Goal: Task Accomplishment & Management: Complete application form

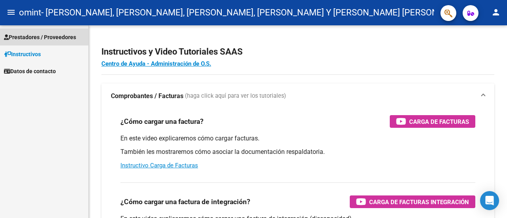
click at [32, 31] on link "Prestadores / Proveedores" at bounding box center [44, 37] width 88 height 17
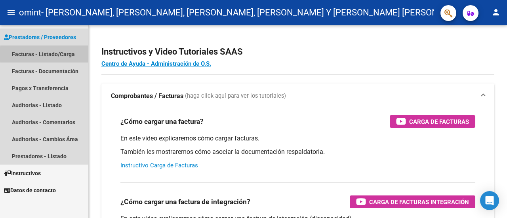
click at [63, 54] on link "Facturas - Listado/Carga" at bounding box center [44, 54] width 88 height 17
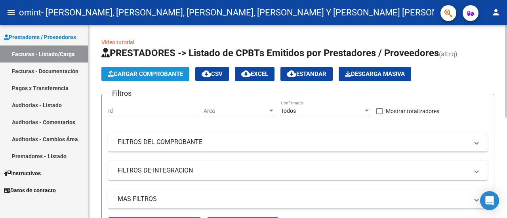
click at [167, 75] on span "Cargar Comprobante" at bounding box center [145, 74] width 75 height 7
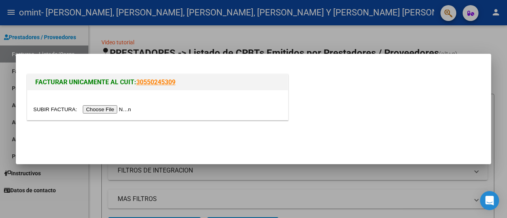
click at [118, 107] on input "file" at bounding box center [83, 109] width 100 height 8
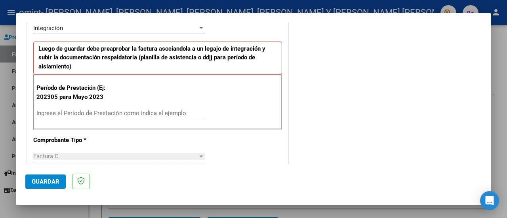
scroll to position [238, 0]
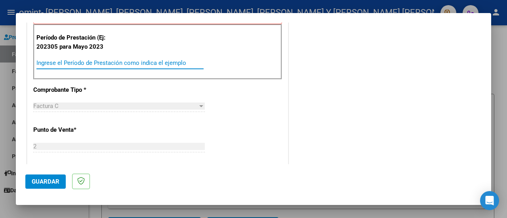
click at [90, 60] on input "Ingrese el Período de Prestación como indica el ejemplo" at bounding box center [119, 62] width 167 height 7
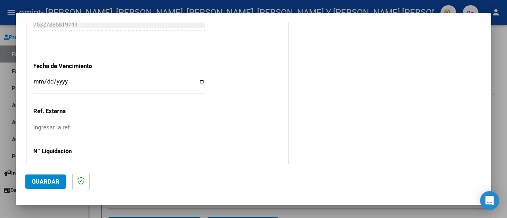
scroll to position [577, 0]
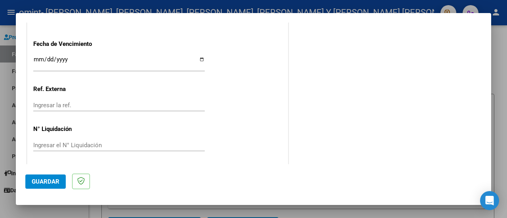
click at [45, 187] on button "Guardar" at bounding box center [45, 182] width 40 height 14
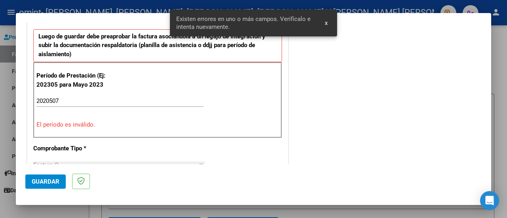
scroll to position [197, 0]
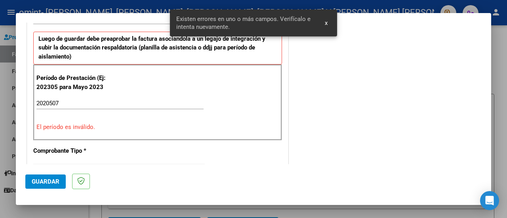
click at [104, 98] on div "2020507 Ingrese el Período de Prestación como indica el ejemplo" at bounding box center [119, 103] width 167 height 12
click at [50, 103] on input "2020507" at bounding box center [119, 103] width 167 height 7
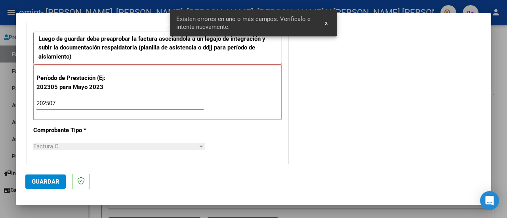
type input "202507"
click at [42, 192] on mat-dialog-actions "Guardar" at bounding box center [253, 179] width 456 height 31
click at [42, 183] on span "Guardar" at bounding box center [46, 181] width 28 height 7
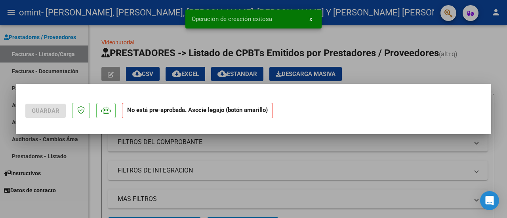
scroll to position [0, 0]
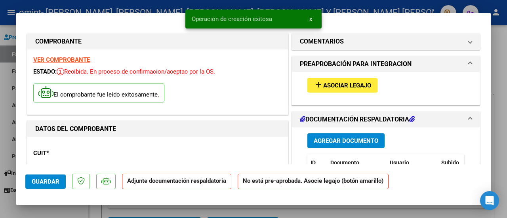
click at [342, 85] on span "Asociar Legajo" at bounding box center [347, 85] width 48 height 7
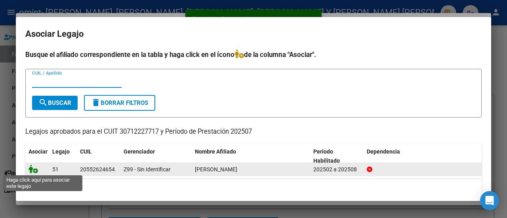
click at [33, 170] on icon at bounding box center [34, 169] width 10 height 9
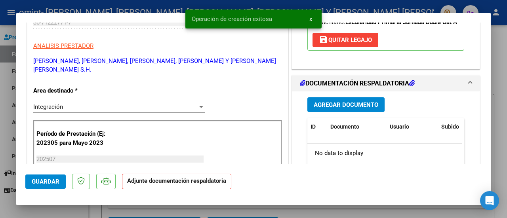
scroll to position [198, 0]
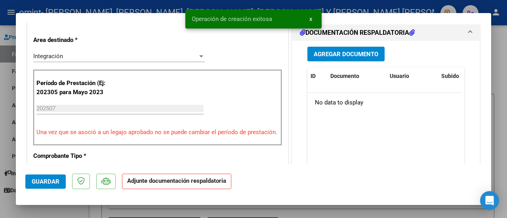
click at [341, 58] on span "Agregar Documento" at bounding box center [346, 54] width 65 height 7
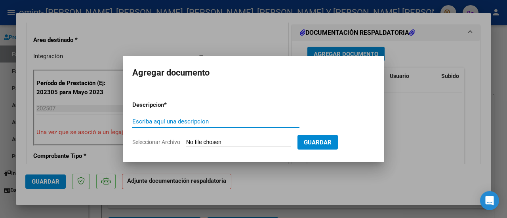
click at [218, 124] on input "Escriba aquí una descripcion" at bounding box center [215, 121] width 167 height 7
type input "ASISTENCIA JULIO"
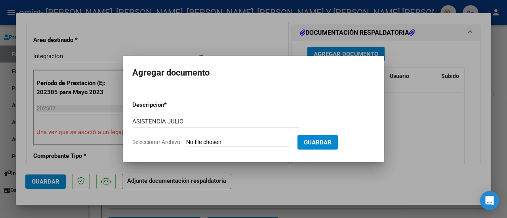
click at [227, 141] on input "Seleccionar Archivo" at bounding box center [238, 143] width 105 height 8
type input "C:\fakepath\[PERSON_NAME] ASISTENCIA JULIO.pdf"
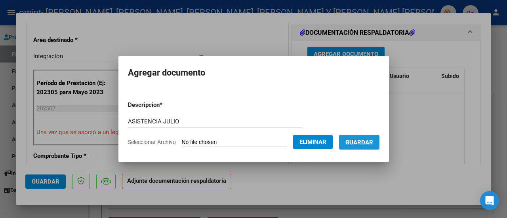
click at [373, 145] on span "Guardar" at bounding box center [359, 142] width 28 height 7
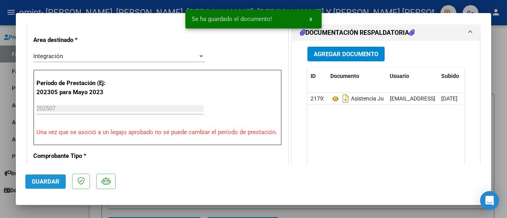
drag, startPoint x: 46, startPoint y: 181, endPoint x: 78, endPoint y: 172, distance: 32.6
click at [47, 183] on span "Guardar" at bounding box center [46, 181] width 28 height 7
click at [494, 51] on div at bounding box center [253, 109] width 507 height 218
type input "$ 0,00"
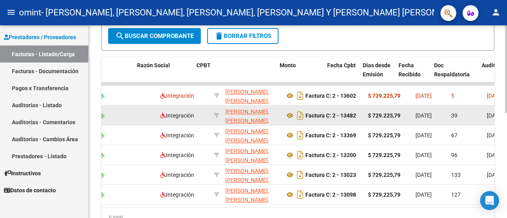
scroll to position [0, 331]
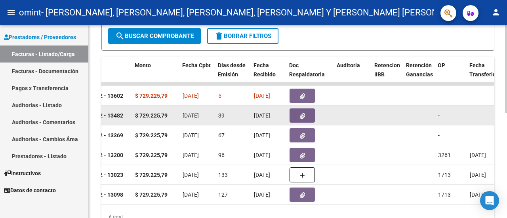
drag, startPoint x: 276, startPoint y: 112, endPoint x: 250, endPoint y: 112, distance: 25.8
click at [251, 112] on datatable-body-cell "[DATE]" at bounding box center [269, 115] width 36 height 19
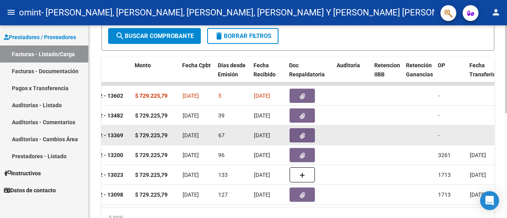
drag, startPoint x: 219, startPoint y: 93, endPoint x: 245, endPoint y: 135, distance: 48.8
click at [245, 135] on div "67" at bounding box center [232, 135] width 29 height 9
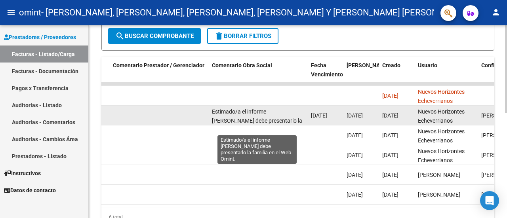
scroll to position [0, 0]
drag, startPoint x: 258, startPoint y: 121, endPoint x: 292, endPoint y: 123, distance: 34.1
click at [292, 123] on datatable-body-cell "Estimado/a el informe [PERSON_NAME] debe presentarlo la familia en el Web Omint." at bounding box center [258, 115] width 99 height 19
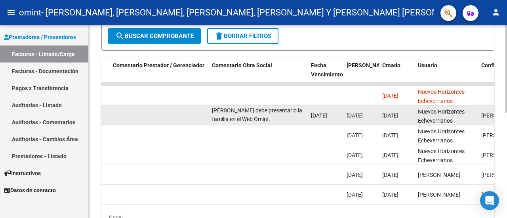
click at [292, 123] on datatable-body-cell "Estimado/a el informe [PERSON_NAME] debe presentarlo la familia en el Web Omint." at bounding box center [258, 115] width 99 height 19
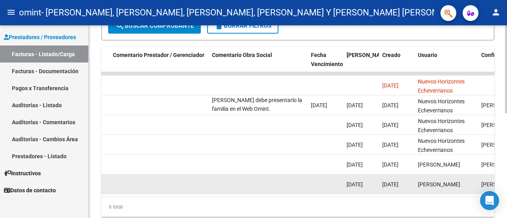
scroll to position [229, 0]
